Goal: Information Seeking & Learning: Learn about a topic

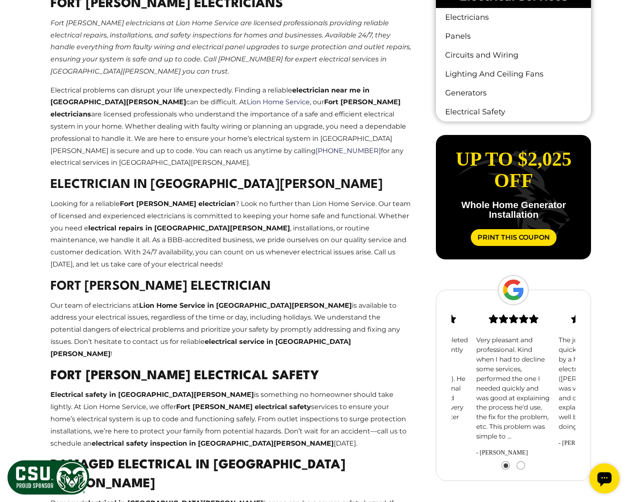
scroll to position [557, 0]
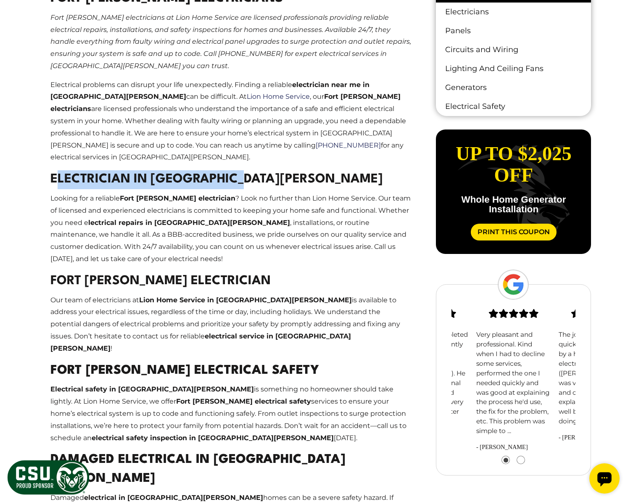
drag, startPoint x: 60, startPoint y: 166, endPoint x: 234, endPoint y: 160, distance: 174.1
click at [234, 170] on h2 "Electrician in [GEOGRAPHIC_DATA][PERSON_NAME]" at bounding box center [230, 179] width 361 height 19
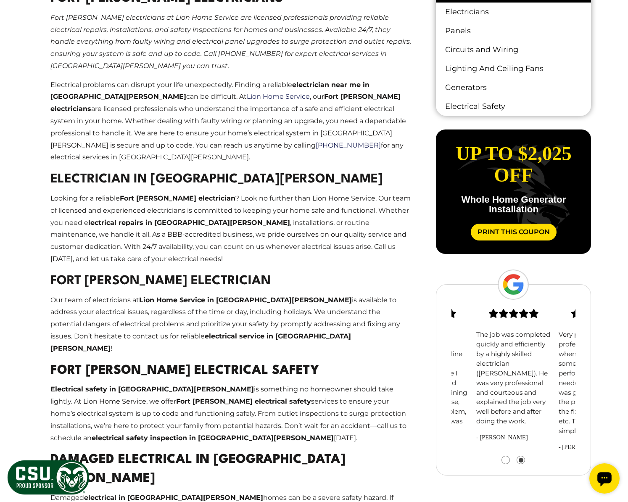
click at [218, 275] on strong "Fort [PERSON_NAME] Electrician" at bounding box center [160, 281] width 220 height 12
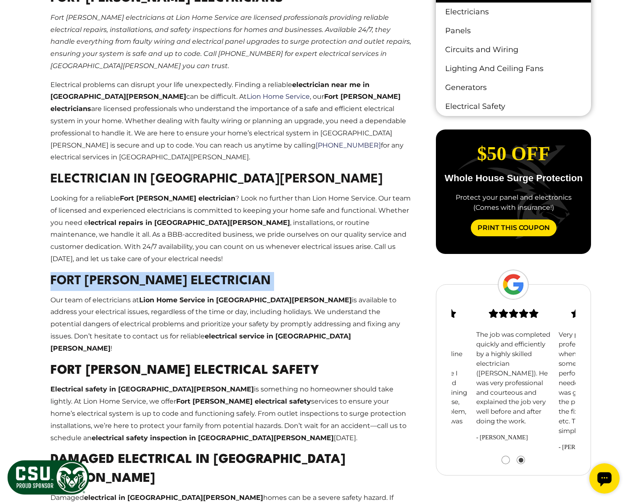
click at [218, 275] on strong "Fort [PERSON_NAME] Electrician" at bounding box center [160, 281] width 220 height 12
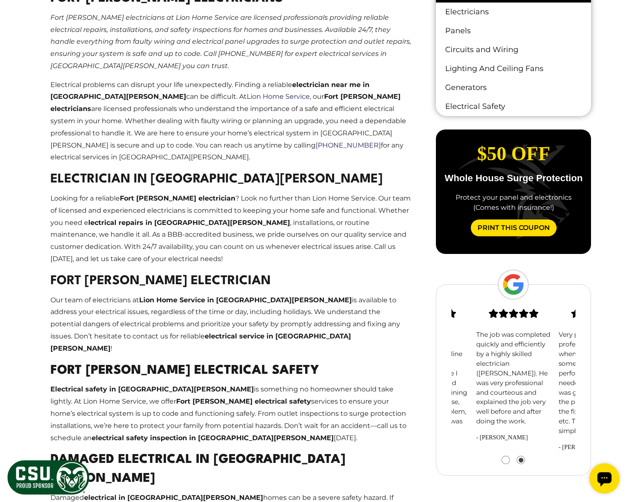
click at [91, 173] on strong "Electrician in [GEOGRAPHIC_DATA][PERSON_NAME]" at bounding box center [216, 179] width 332 height 12
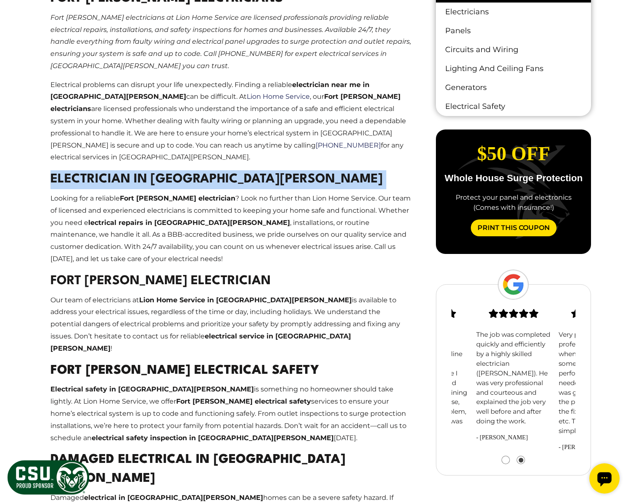
click at [91, 173] on strong "Electrician in [GEOGRAPHIC_DATA][PERSON_NAME]" at bounding box center [216, 179] width 332 height 12
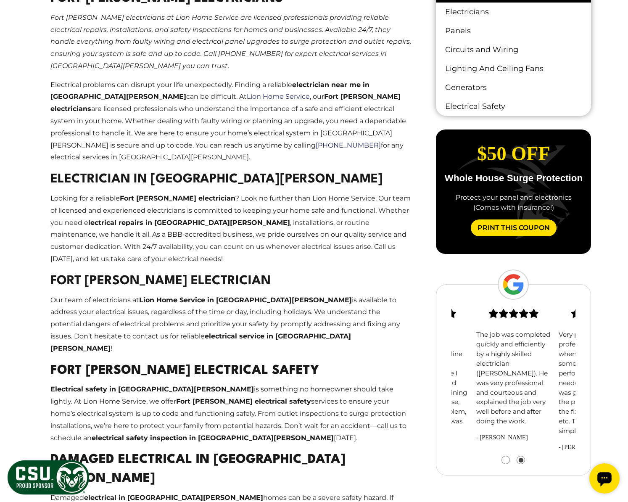
click at [163, 275] on h2 "Fort [PERSON_NAME] Electrician" at bounding box center [230, 281] width 361 height 19
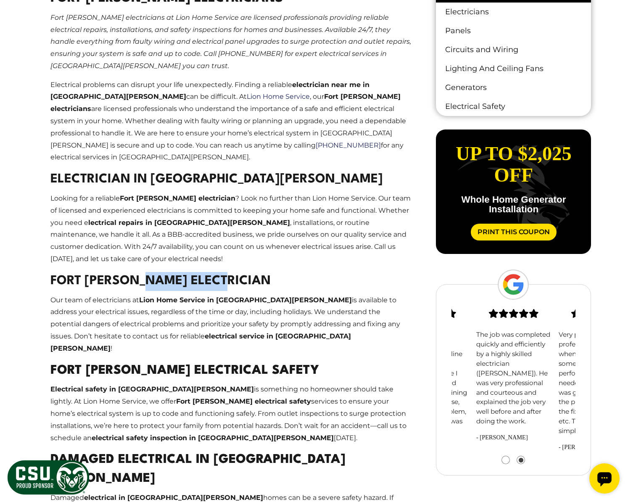
click at [163, 275] on h2 "Fort [PERSON_NAME] Electrician" at bounding box center [230, 281] width 361 height 19
click at [184, 361] on h2 "Fort [PERSON_NAME] Electrical Safety" at bounding box center [230, 370] width 361 height 19
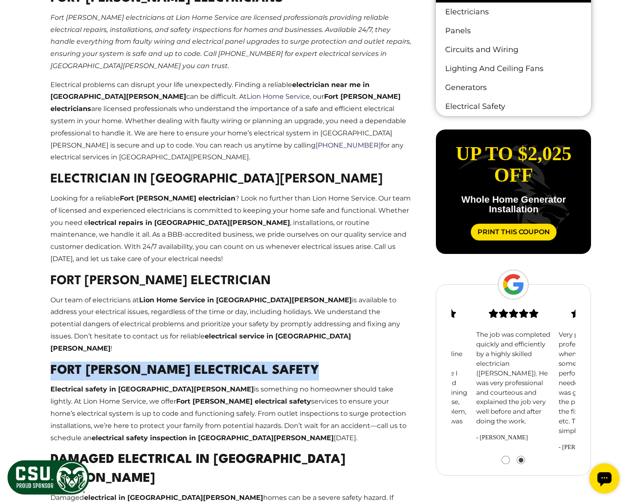
click at [184, 361] on h2 "Fort [PERSON_NAME] Electrical Safety" at bounding box center [230, 370] width 361 height 19
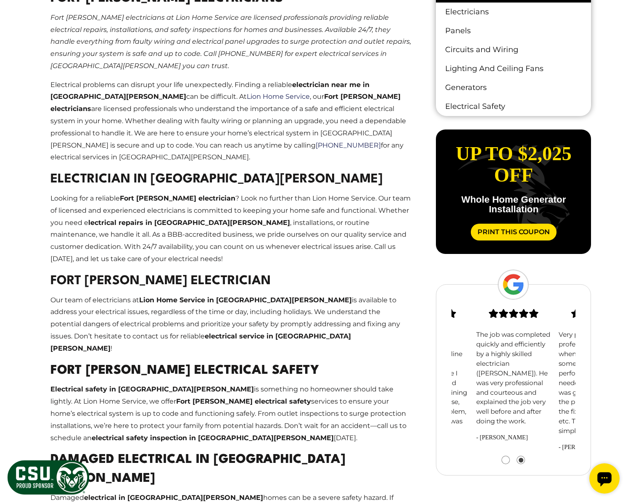
click at [245, 451] on h2 "Damaged Electrical in [GEOGRAPHIC_DATA][PERSON_NAME]" at bounding box center [230, 470] width 361 height 38
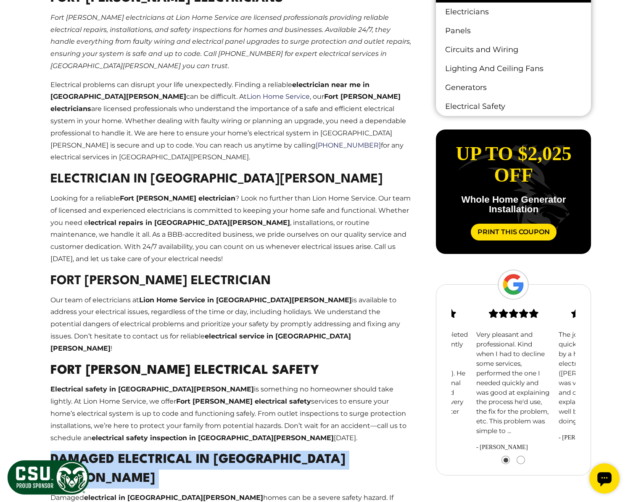
click at [245, 451] on h2 "Damaged Electrical in [GEOGRAPHIC_DATA][PERSON_NAME]" at bounding box center [230, 470] width 361 height 38
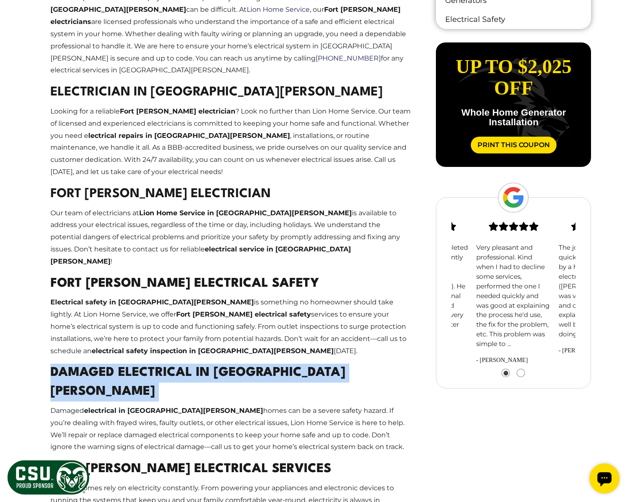
scroll to position [669, 0]
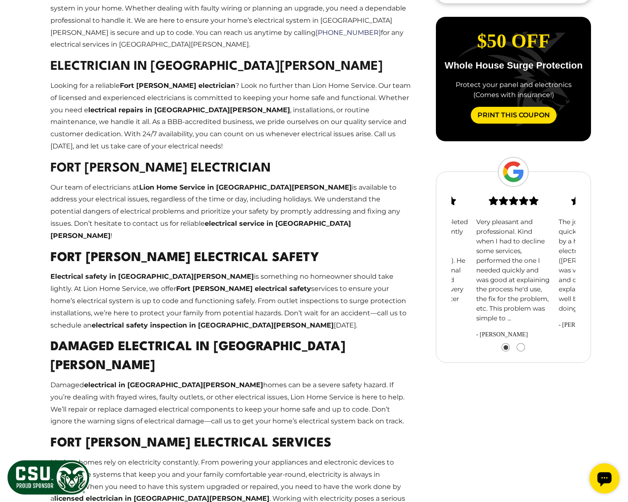
click at [257, 434] on h2 "Fort [PERSON_NAME] Electrical Services" at bounding box center [230, 443] width 361 height 19
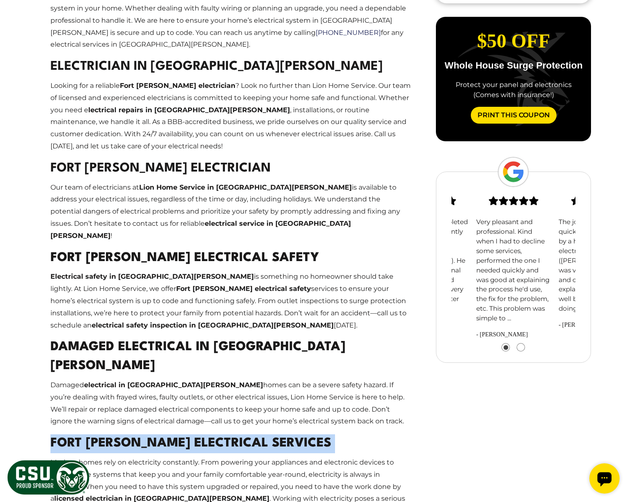
click at [257, 434] on h2 "Fort [PERSON_NAME] Electrical Services" at bounding box center [230, 443] width 361 height 19
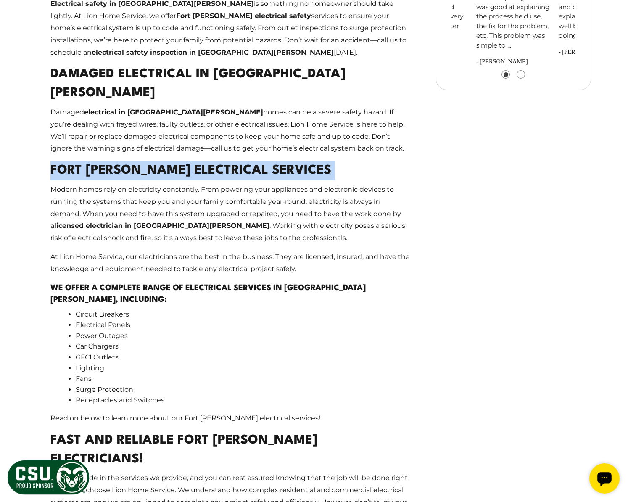
scroll to position [953, 0]
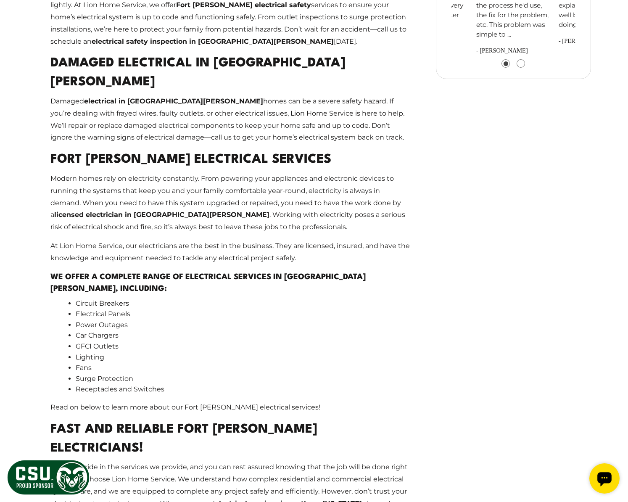
click at [198, 420] on h2 "Fast And Reliable Fort [PERSON_NAME] Electricians!" at bounding box center [230, 439] width 361 height 38
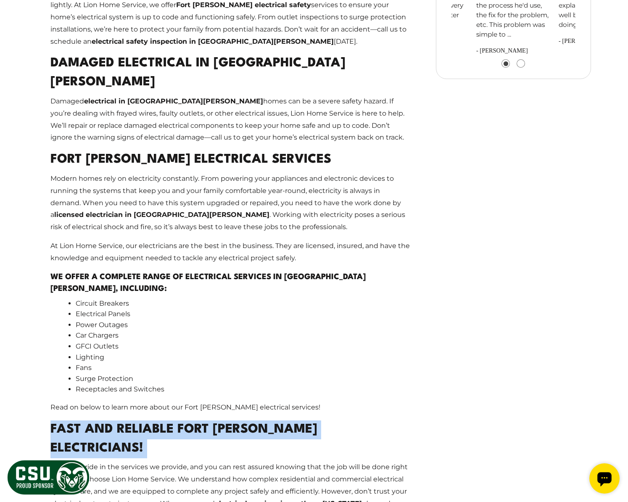
click at [198, 420] on h2 "Fast And Reliable Fort [PERSON_NAME] Electricians!" at bounding box center [230, 439] width 361 height 38
click at [199, 420] on h2 "Fast And Reliable Fort [PERSON_NAME] Electricians!" at bounding box center [230, 439] width 361 height 38
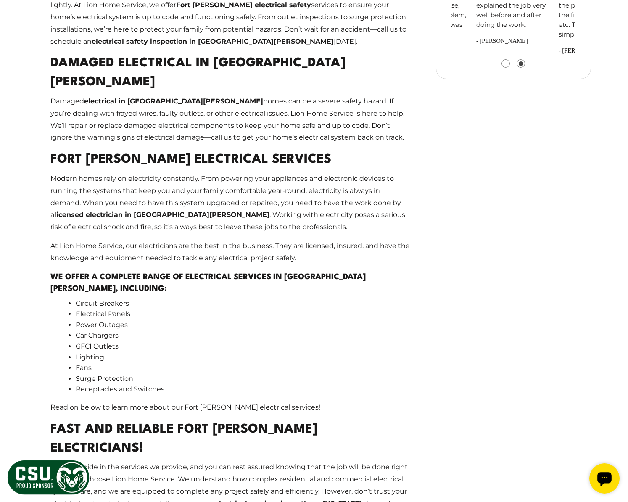
click at [275, 271] on h4 "We offer a complete range of electrical services in [GEOGRAPHIC_DATA][PERSON_NA…" at bounding box center [230, 283] width 361 height 24
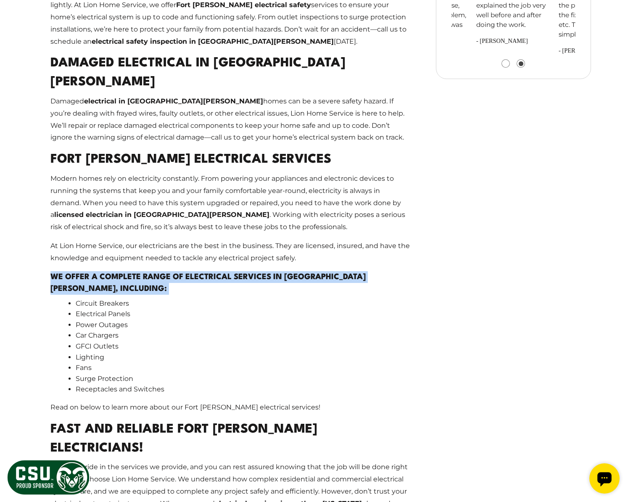
click at [275, 271] on h4 "We offer a complete range of electrical services in [GEOGRAPHIC_DATA][PERSON_NA…" at bounding box center [230, 283] width 361 height 24
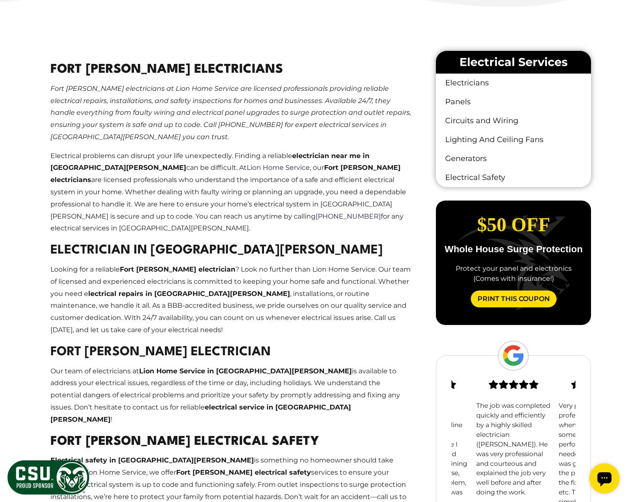
scroll to position [443, 0]
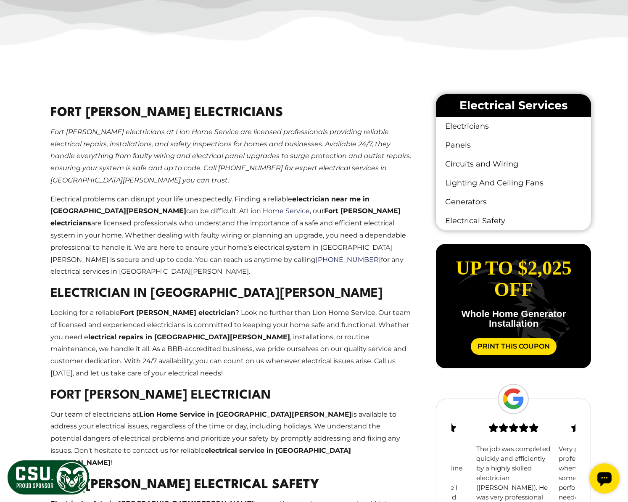
click at [178, 108] on h2 "Fort [PERSON_NAME] Electricians" at bounding box center [230, 113] width 361 height 19
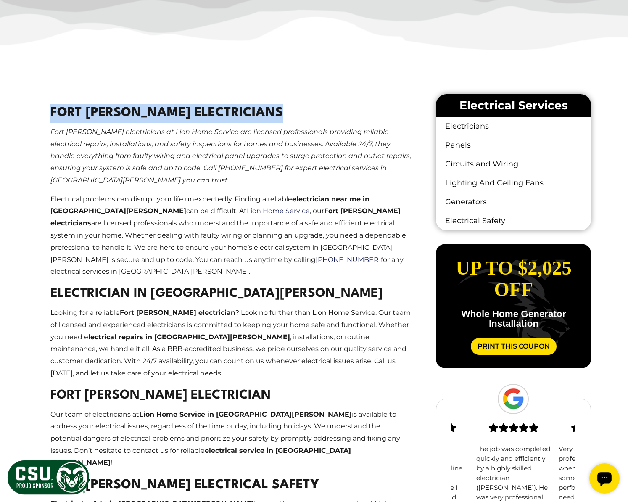
click at [178, 108] on h2 "Fort [PERSON_NAME] Electricians" at bounding box center [230, 113] width 361 height 19
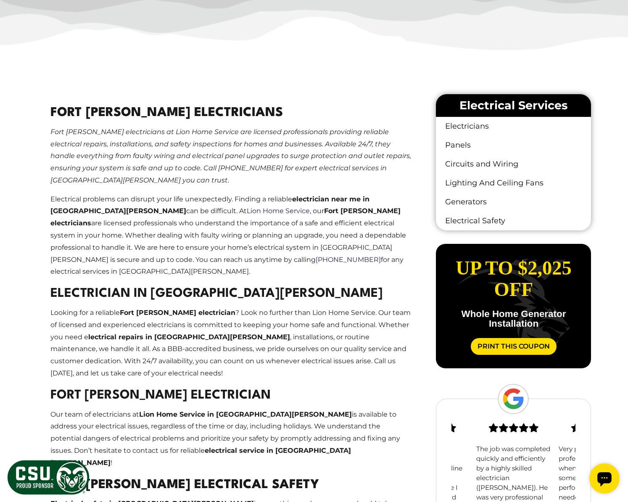
click at [185, 154] on em "Fort [PERSON_NAME] electricians at Lion Home Service are licensed professionals…" at bounding box center [230, 156] width 361 height 56
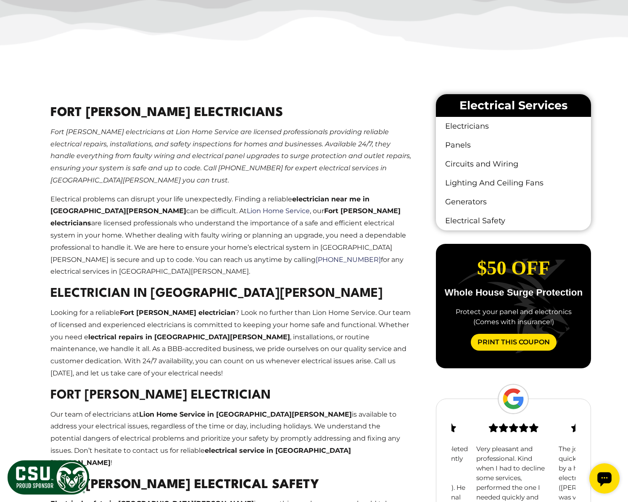
click at [208, 162] on p "Fort [PERSON_NAME] electricians at Lion Home Service are licensed professionals…" at bounding box center [230, 156] width 361 height 61
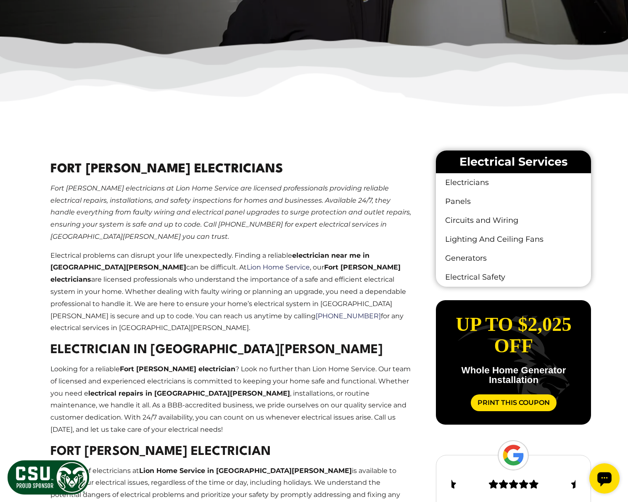
scroll to position [208, 0]
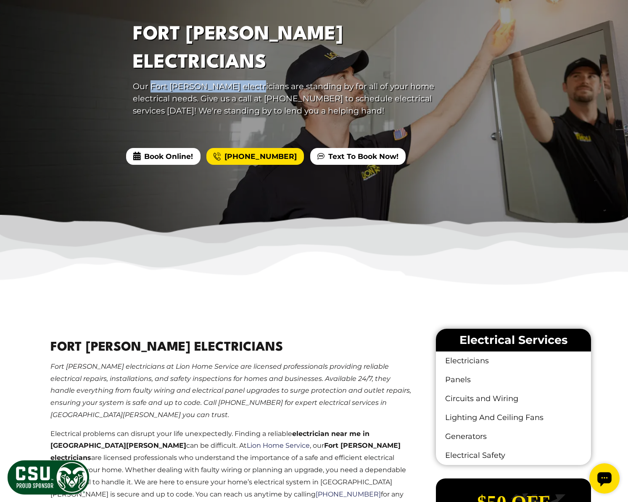
drag, startPoint x: 242, startPoint y: 71, endPoint x: 150, endPoint y: 77, distance: 93.1
click at [150, 80] on p "Our Fort [PERSON_NAME] electricians are standing by for all of your home electr…" at bounding box center [286, 98] width 306 height 36
click at [327, 412] on p "Fort [PERSON_NAME] electricians at Lion Home Service are licensed professionals…" at bounding box center [230, 391] width 361 height 61
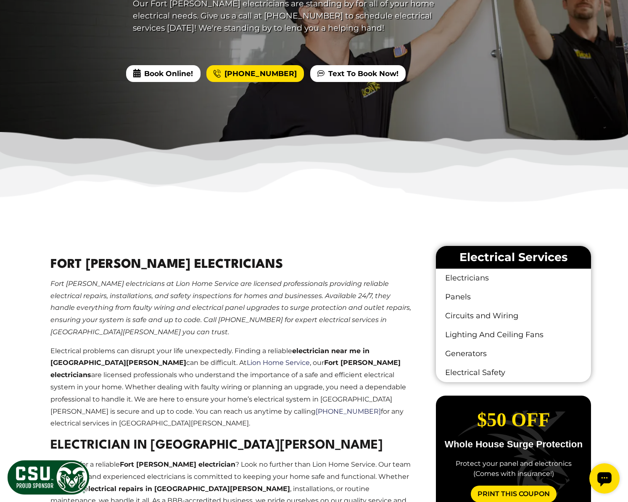
scroll to position [296, 0]
